Goal: Find specific page/section: Find specific page/section

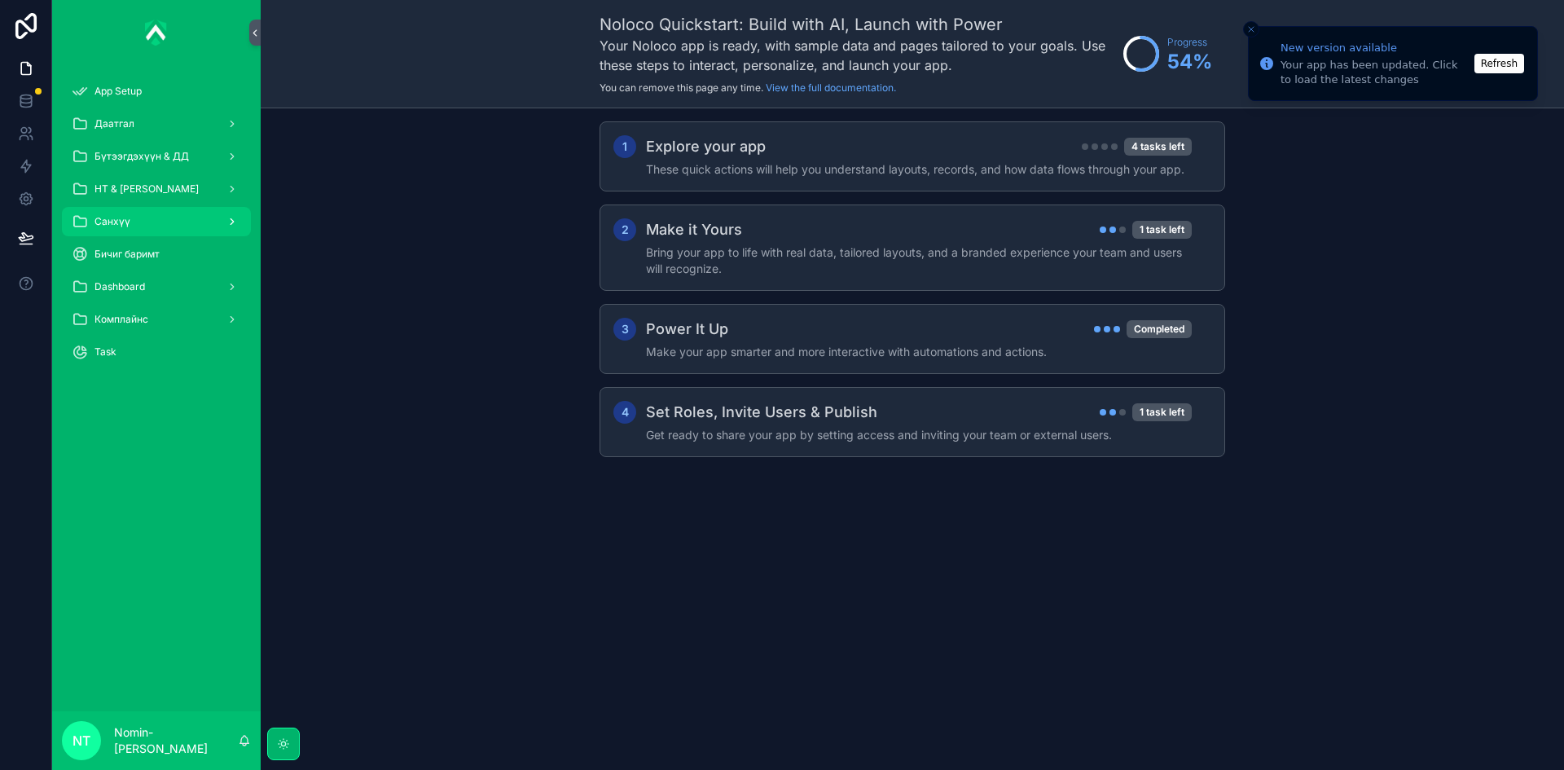
click at [222, 222] on div "scrollable content" at bounding box center [230, 222] width 21 height 26
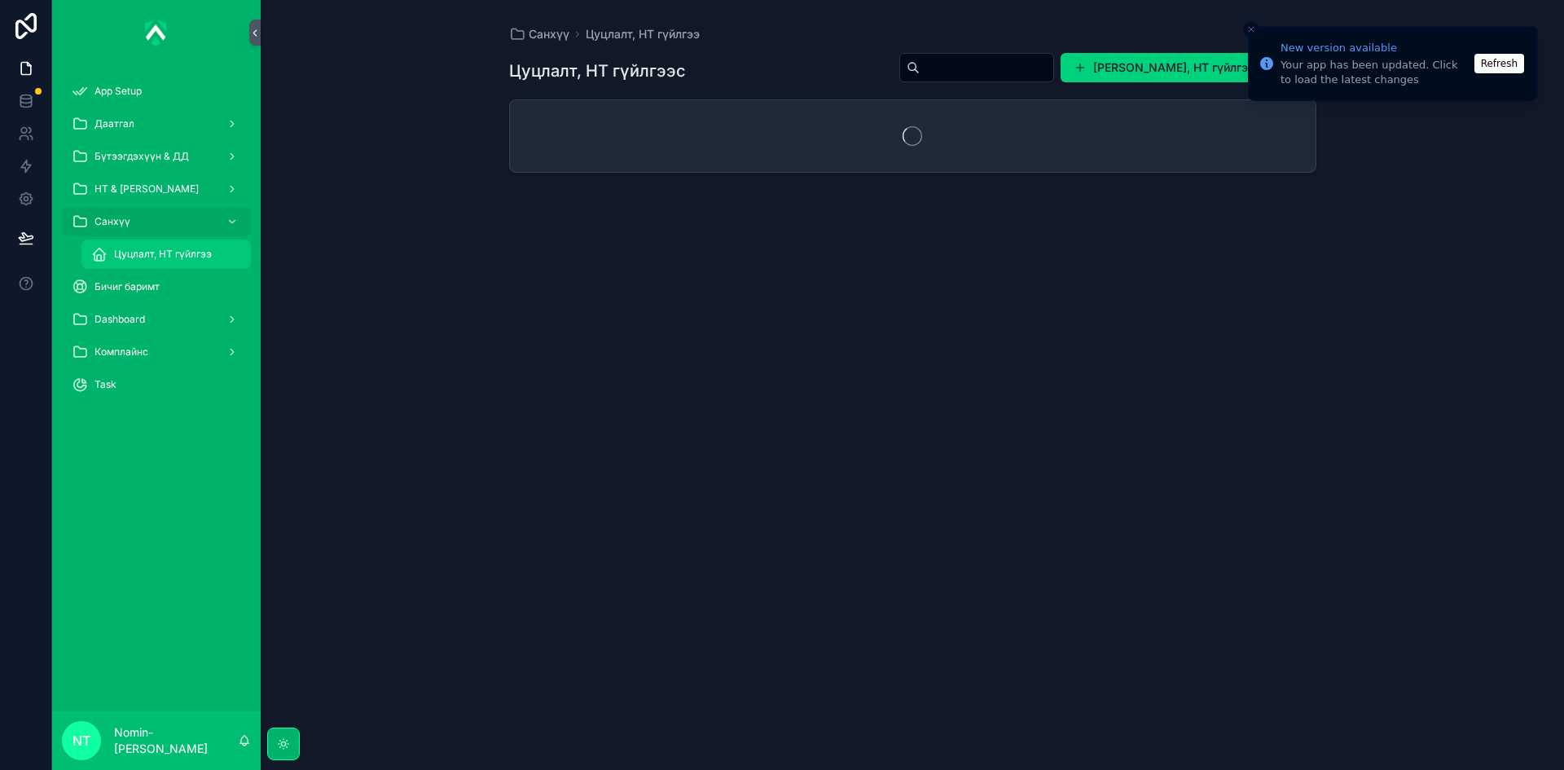
click at [187, 258] on span "Цуцлалт, НТ гүйлгээ" at bounding box center [163, 254] width 98 height 13
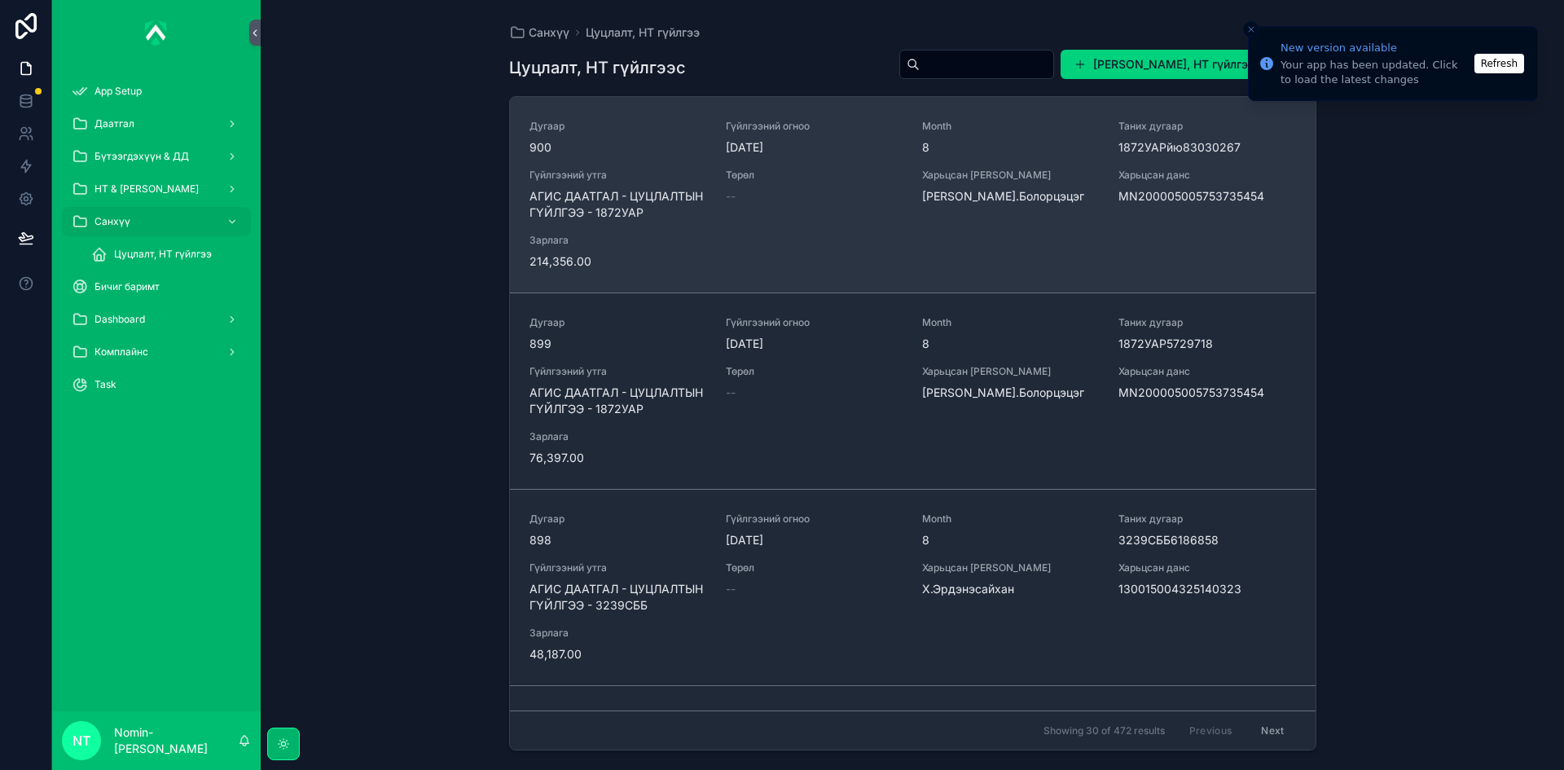
click at [1134, 198] on span "MN200005005753735454" at bounding box center [1207, 196] width 177 height 16
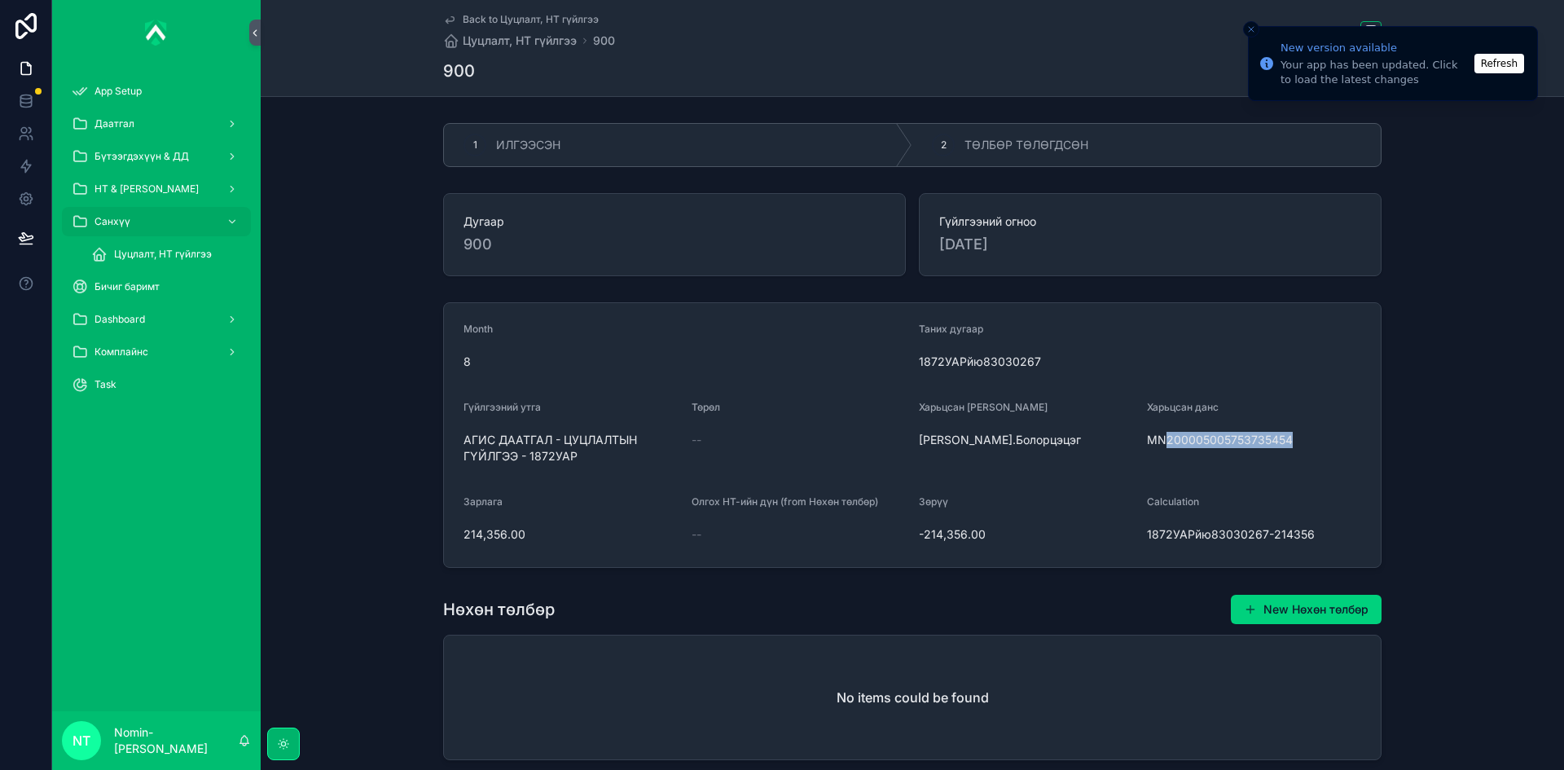
drag, startPoint x: 1286, startPoint y: 437, endPoint x: 1162, endPoint y: 440, distance: 123.9
click at [1162, 440] on span "MN200005005753735454" at bounding box center [1254, 440] width 215 height 16
copy span "200005005753735454"
drag, startPoint x: 459, startPoint y: 441, endPoint x: 576, endPoint y: 467, distance: 119.4
click at [576, 467] on div "АГИС ДААТГАЛ - ЦУЦЛАЛТЫН ГҮЙЛГЭЭ - 1872УАР" at bounding box center [571, 448] width 215 height 42
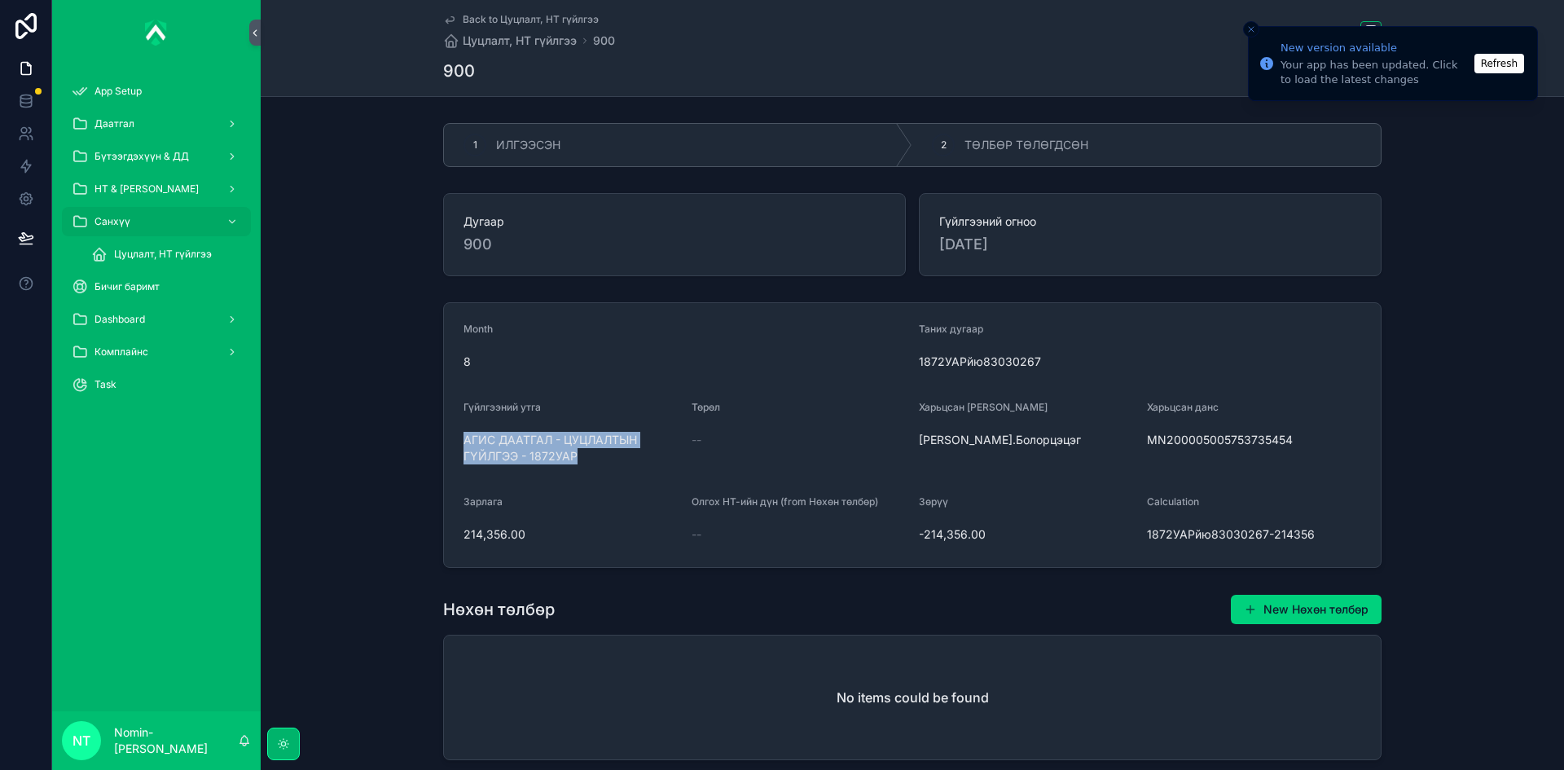
copy span "АГИС ДААТГАЛ - ЦУЦЛАЛТЫН ГҮЙЛГЭЭ - 1872УАР"
click at [1005, 137] on span "ТӨЛБӨР ТӨЛӨГДСӨН" at bounding box center [1027, 145] width 124 height 16
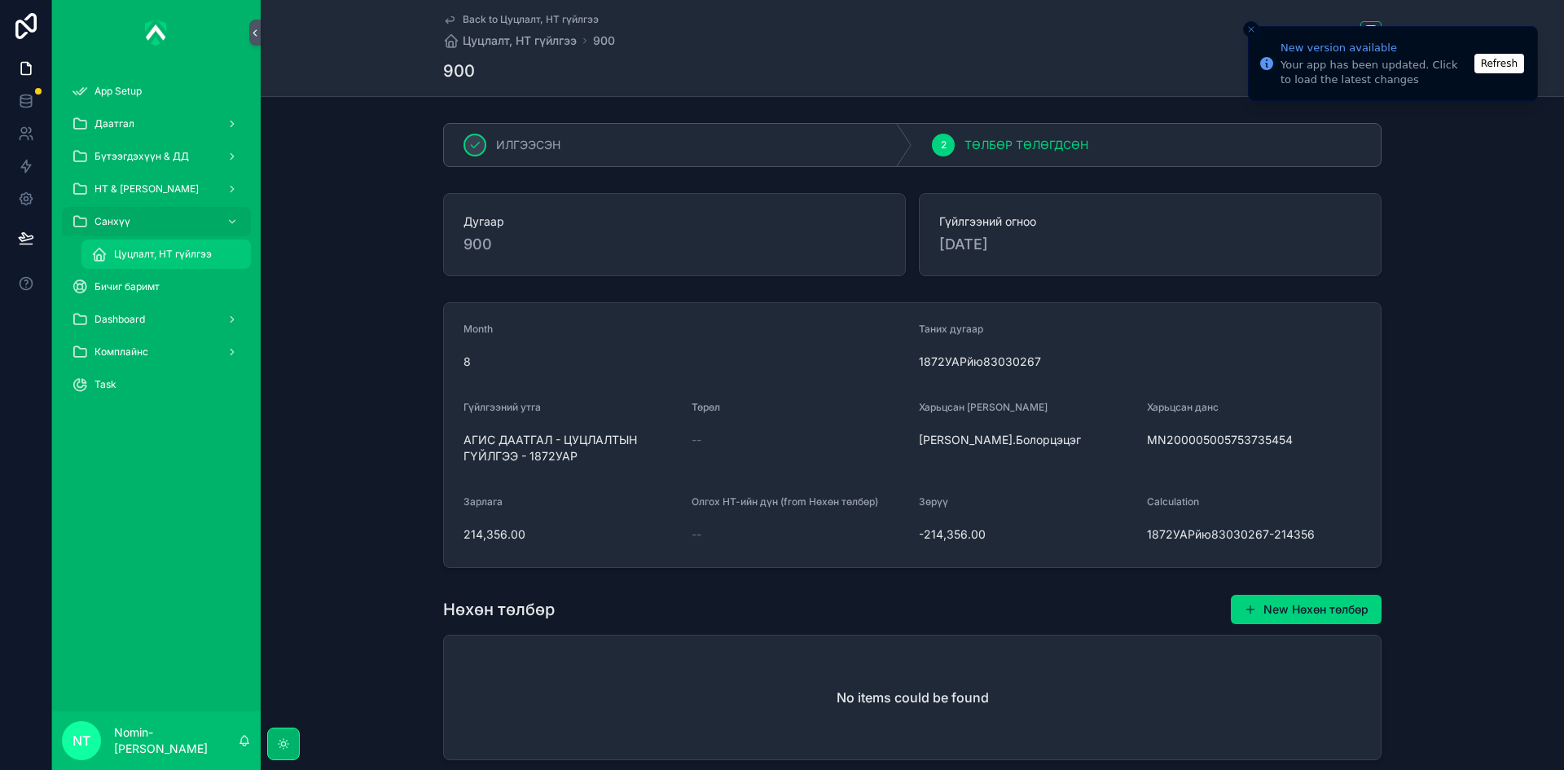
click at [125, 260] on span "Цуцлалт, НТ гүйлгээ" at bounding box center [163, 254] width 98 height 13
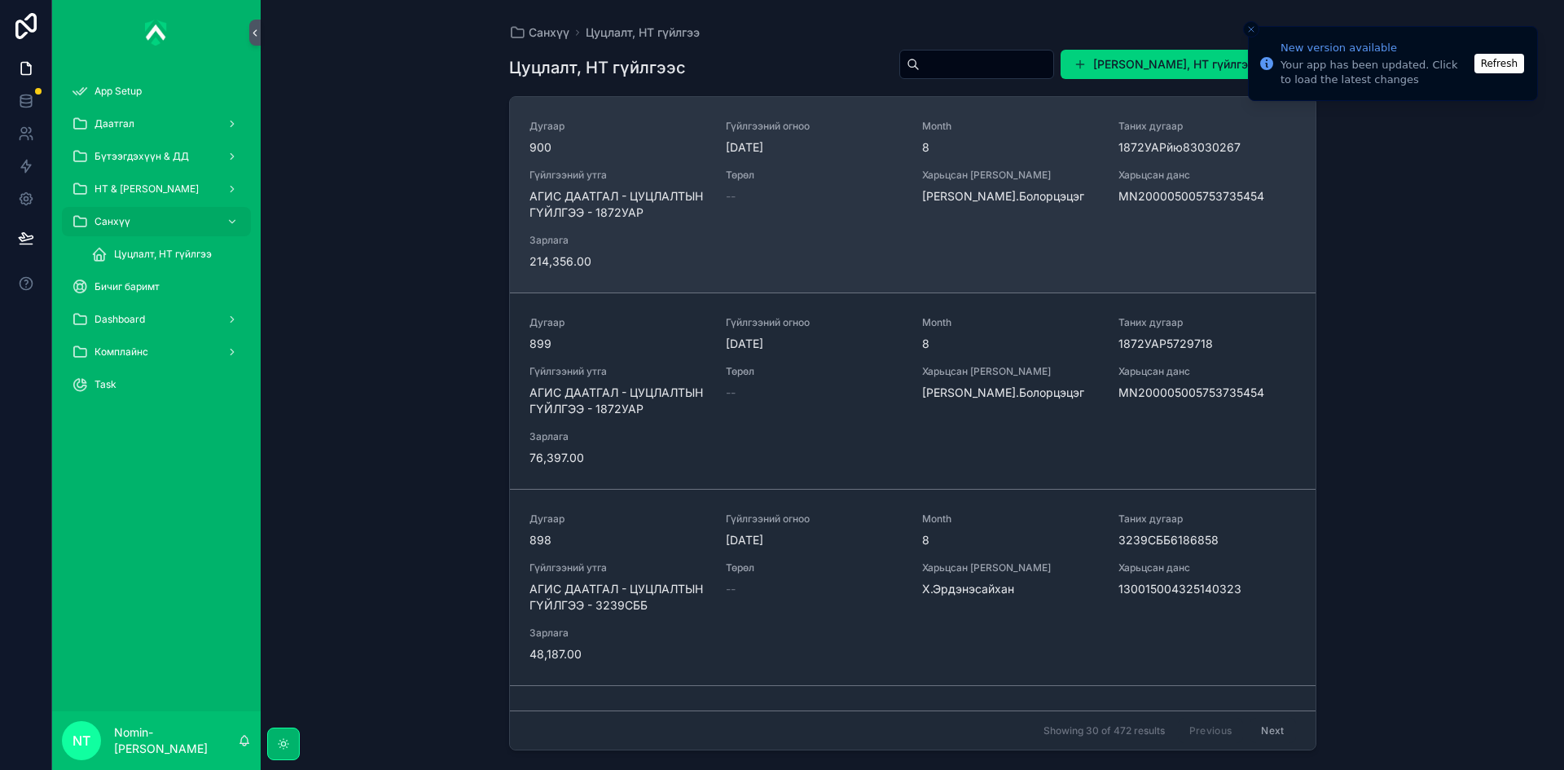
click at [1016, 205] on div "[PERSON_NAME]Болорцэцэг" at bounding box center [1010, 195] width 177 height 52
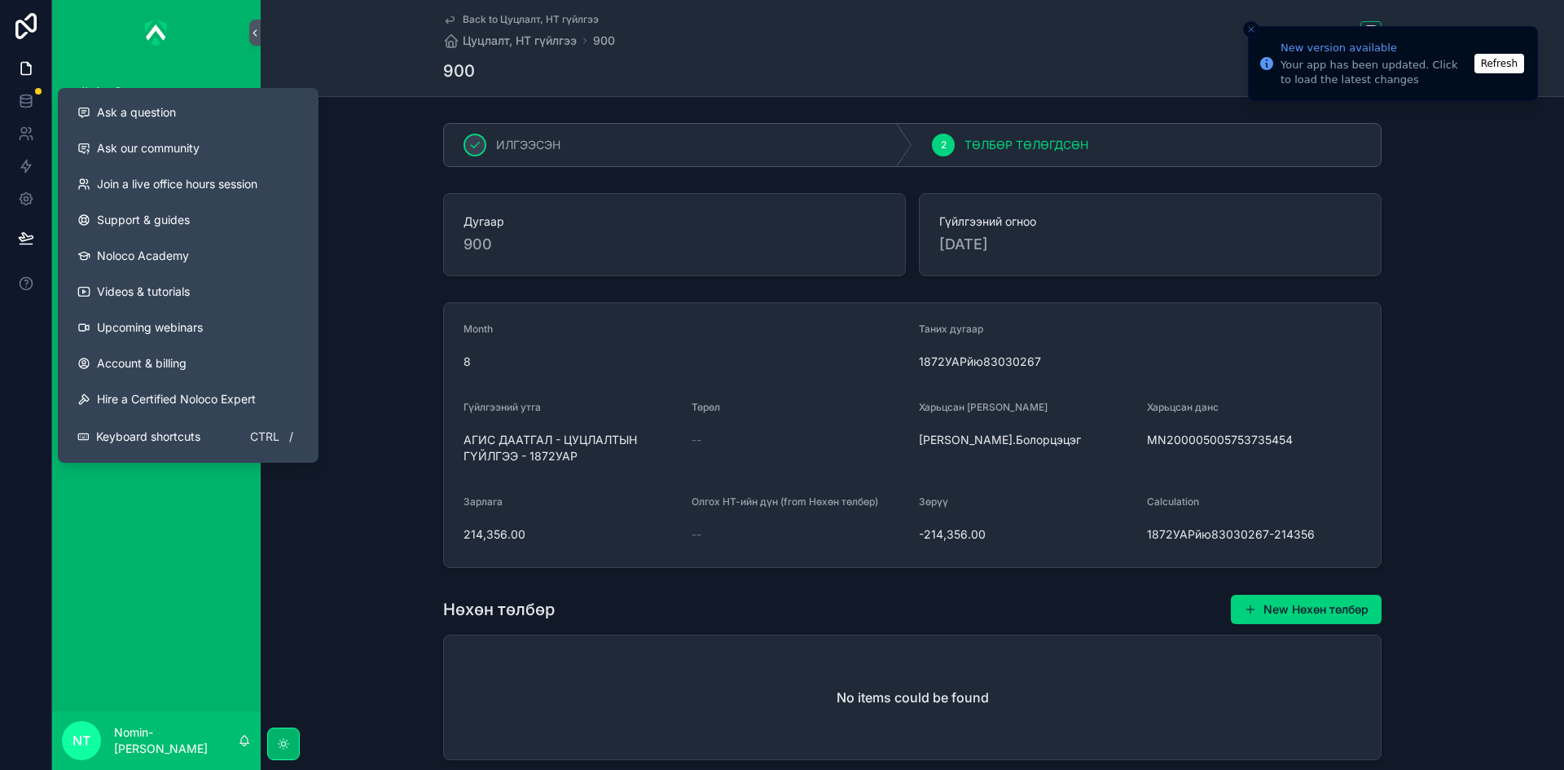
click at [362, 278] on div "Дугаар 900 Гүйлгээний огноо [DATE]" at bounding box center [912, 235] width 1303 height 96
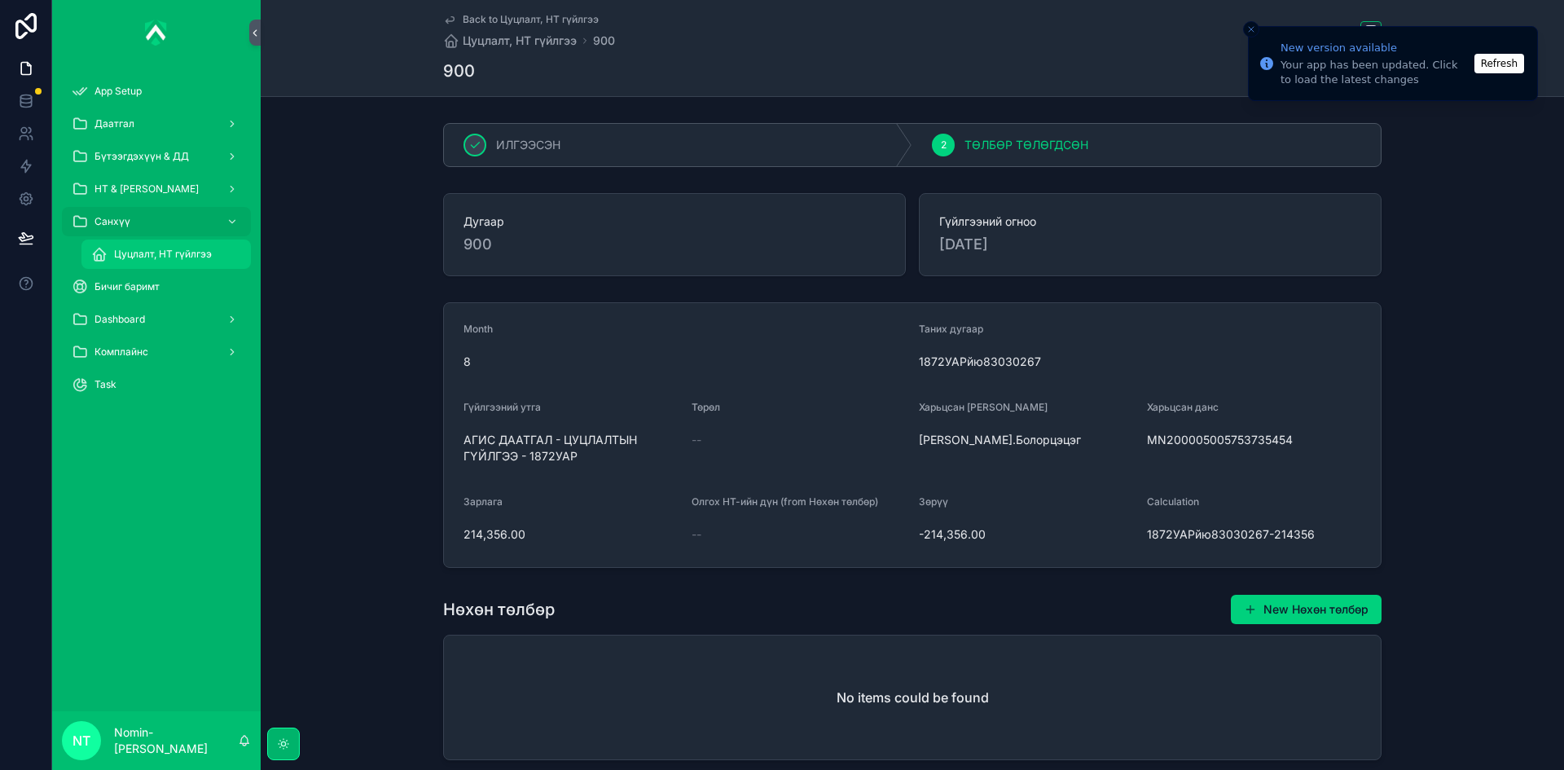
click at [195, 256] on span "Цуцлалт, НТ гүйлгээ" at bounding box center [163, 254] width 98 height 13
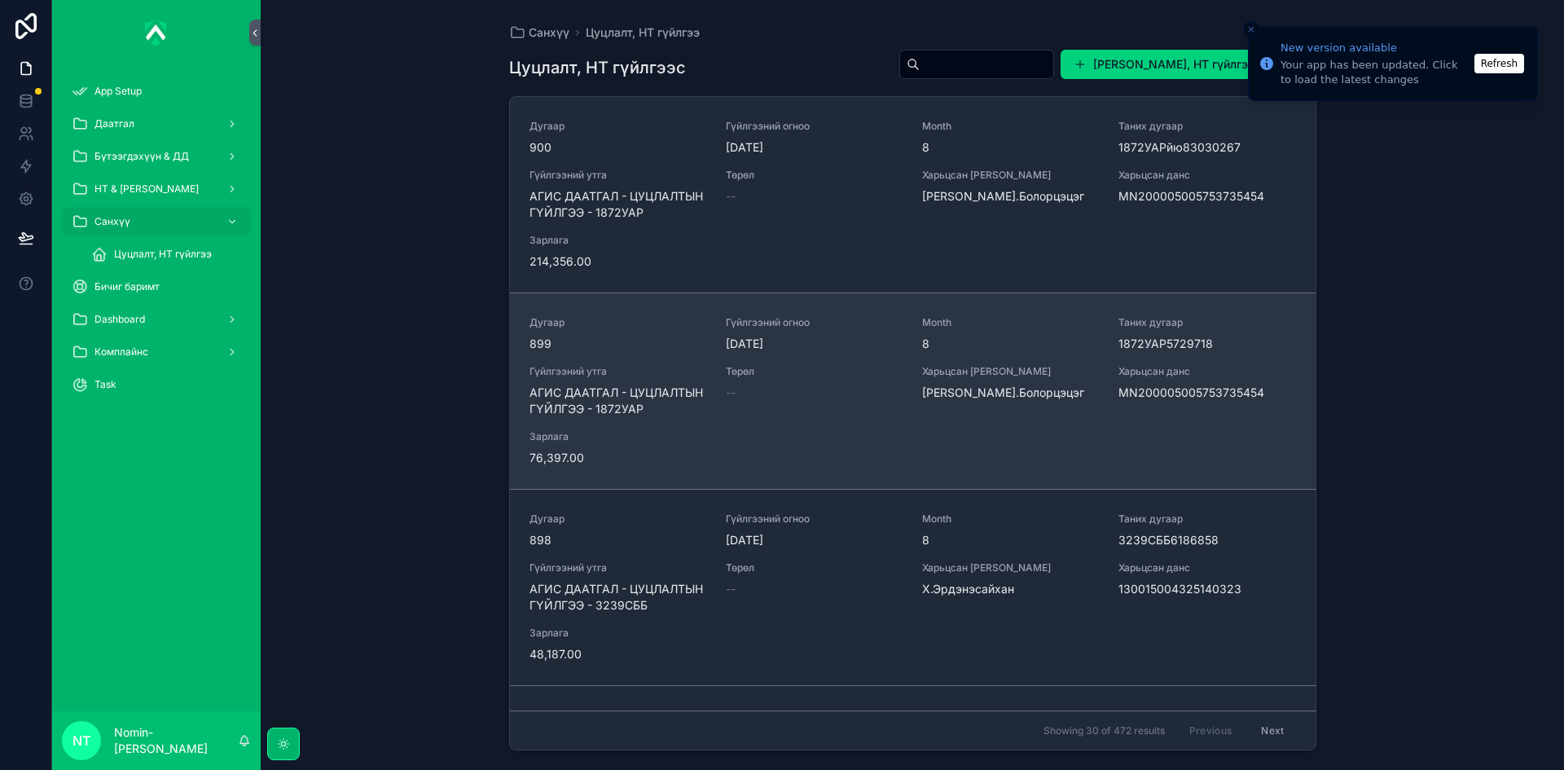
click at [771, 390] on div "--" at bounding box center [814, 393] width 177 height 16
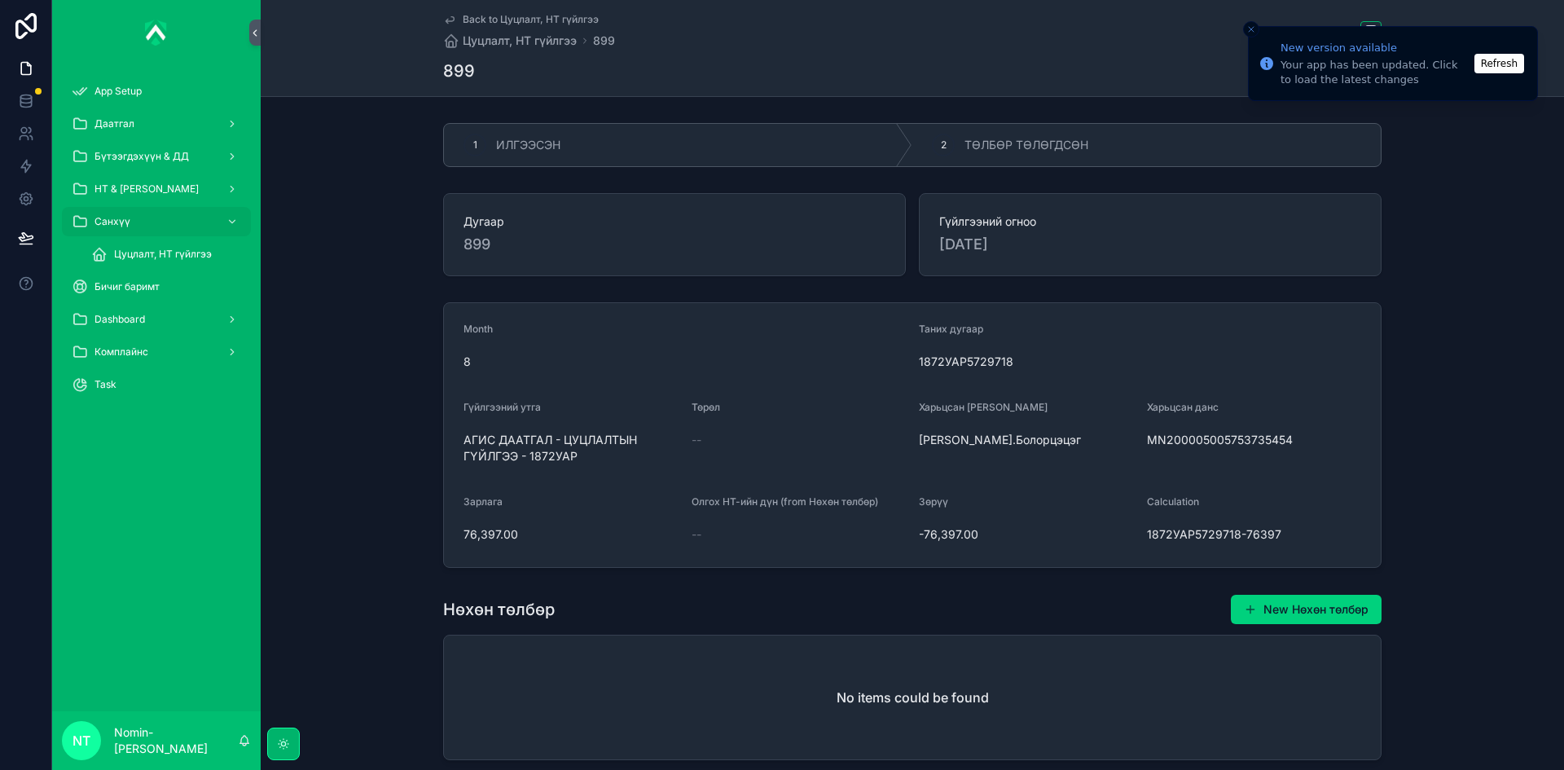
drag, startPoint x: 1293, startPoint y: 444, endPoint x: 1163, endPoint y: 453, distance: 130.7
click at [1163, 453] on div "Харьцсан данс MN200005005753735454" at bounding box center [1254, 435] width 215 height 68
copy span "200005005753735454"
drag, startPoint x: 460, startPoint y: 536, endPoint x: 514, endPoint y: 537, distance: 53.8
click at [514, 537] on span "76,397.00" at bounding box center [571, 534] width 215 height 16
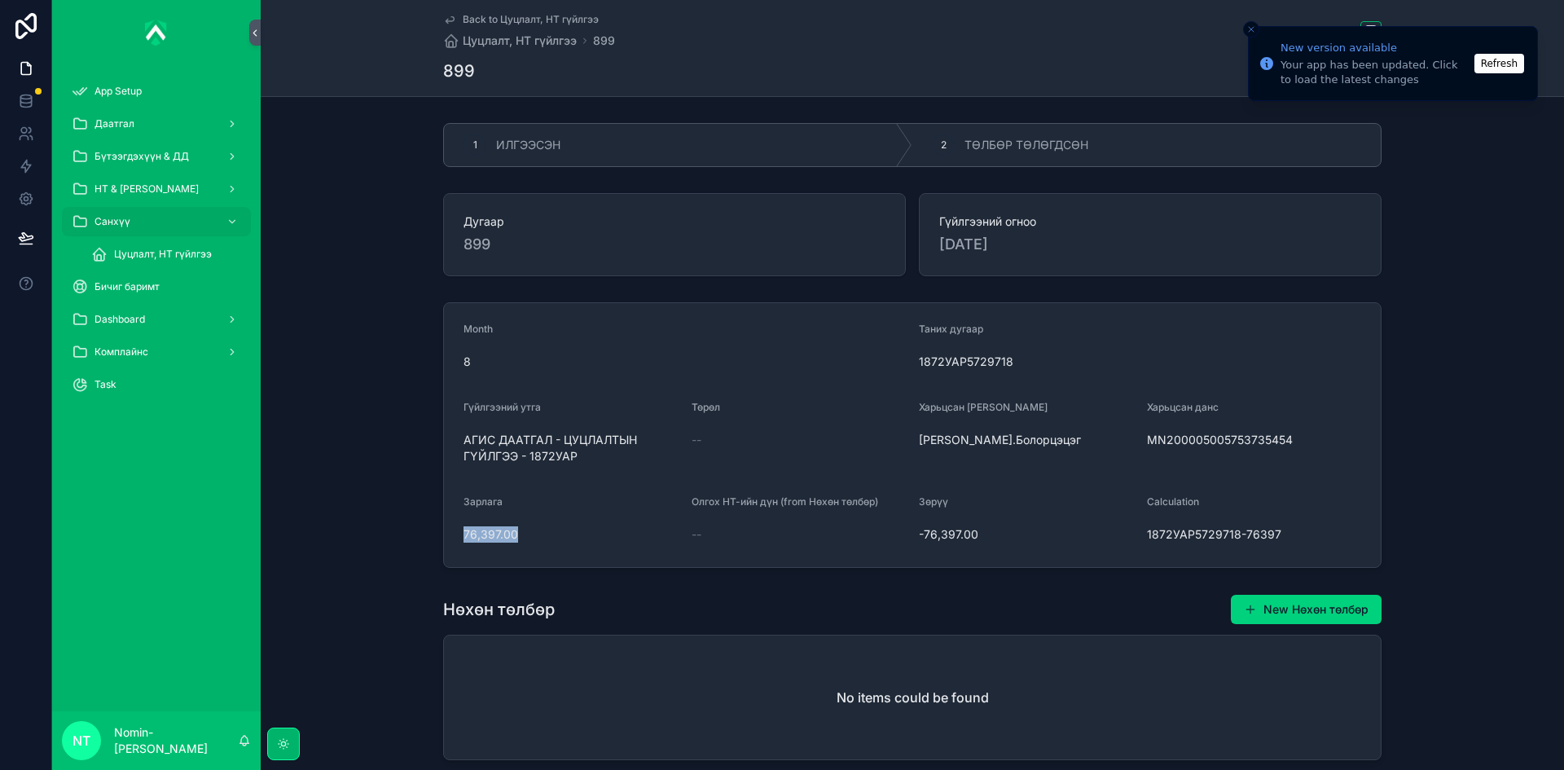
copy span "76,397.00"
drag, startPoint x: 456, startPoint y: 436, endPoint x: 583, endPoint y: 470, distance: 131.6
click at [583, 470] on form "Month 8 Таних дугаар 1872УАР5729718 Гүйлгээний утга АГИС ДААТГАЛ - ЦУЦЛАЛТЫН ГҮ…" at bounding box center [912, 435] width 937 height 264
copy span "АГИС ДААТГАЛ - ЦУЦЛАЛТЫН ГҮЙЛГЭЭ - 1872УАР"
click at [1046, 156] on div "2 ТӨЛБӨР ТӨЛӨГДСӨН" at bounding box center [1146, 145] width 468 height 42
